Goal: Find contact information: Find contact information

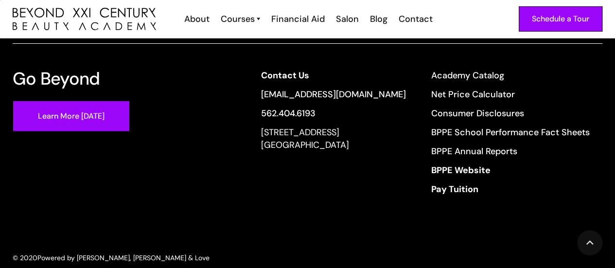
scroll to position [3613, 0]
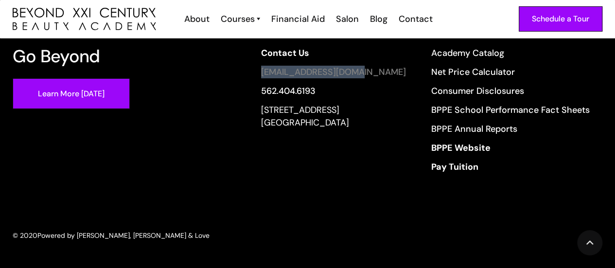
drag, startPoint x: 231, startPoint y: 71, endPoint x: 389, endPoint y: 71, distance: 158.0
click at [389, 71] on div "Go Beyond Learn More Today Contact Us info@beyondcosmo.com 562.404.6193 13640 I…" at bounding box center [308, 113] width 590 height 133
copy link "[EMAIL_ADDRESS][DOMAIN_NAME]"
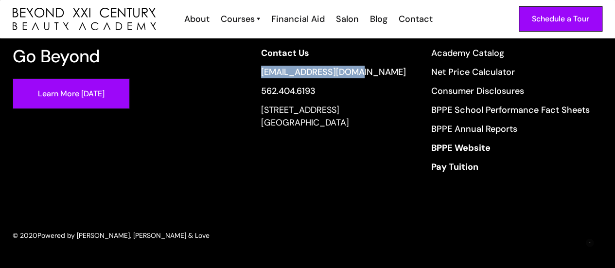
scroll to position [0, 0]
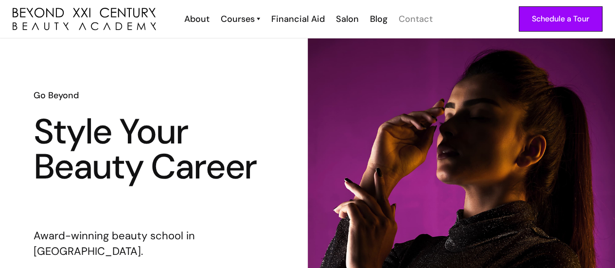
click at [423, 16] on div "Contact" at bounding box center [416, 19] width 34 height 13
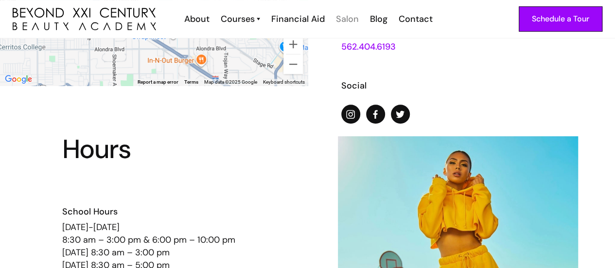
scroll to position [146, 0]
